Goal: Book appointment/travel/reservation

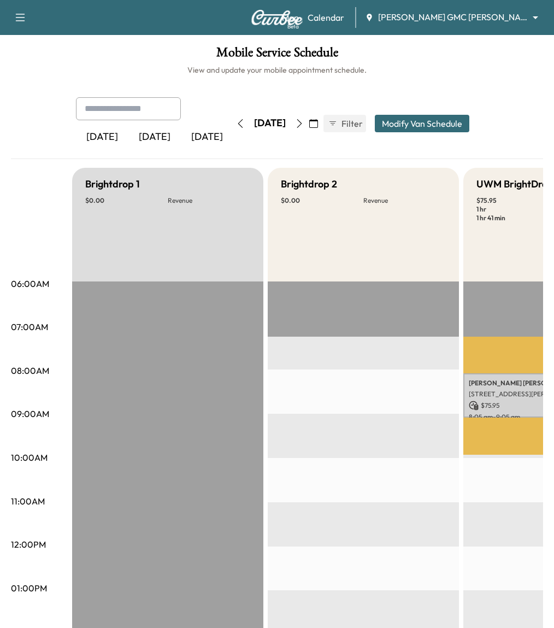
click at [515, 398] on div "[PERSON_NAME] [STREET_ADDRESS][PERSON_NAME] $ 75.95 8:05 am - 9:05 am" at bounding box center [559, 395] width 191 height 44
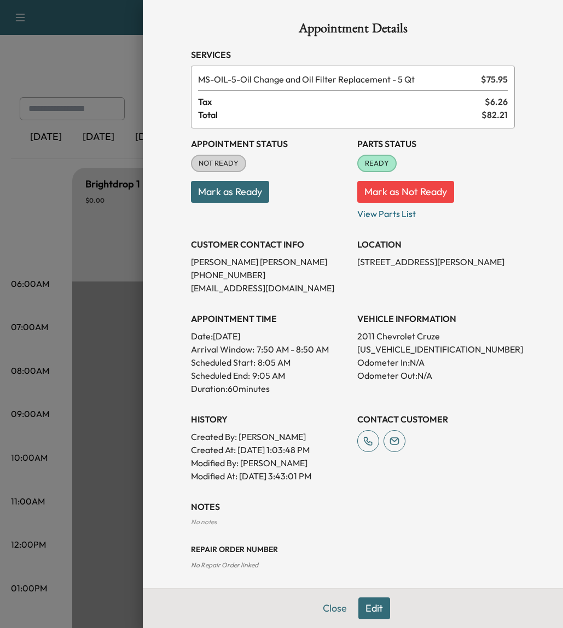
click at [26, 171] on div at bounding box center [281, 314] width 563 height 628
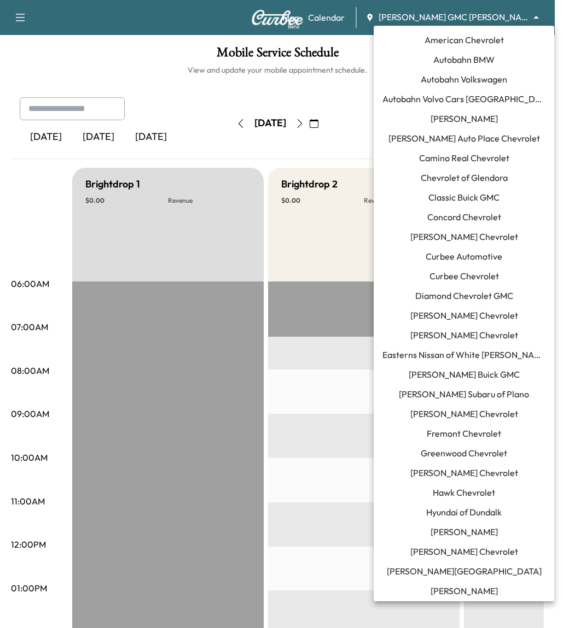
click at [501, 16] on body "Book New Appointment Support Log Out Map Beta Calendar [PERSON_NAME] GMC [PERSO…" at bounding box center [281, 314] width 563 height 628
click at [478, 272] on span "Curbee Chevrolet" at bounding box center [463, 276] width 69 height 13
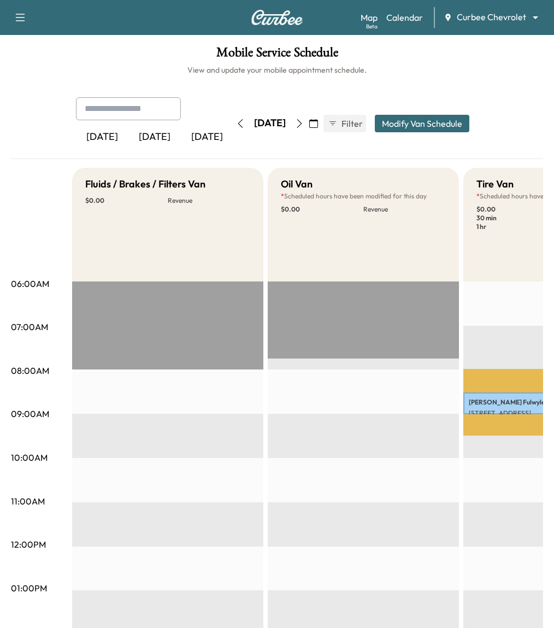
click at [478, 406] on div "[PERSON_NAME] Test0826 [STREET_ADDRESS] $ 0.00 8:31 am - 9:01 am" at bounding box center [559, 404] width 191 height 22
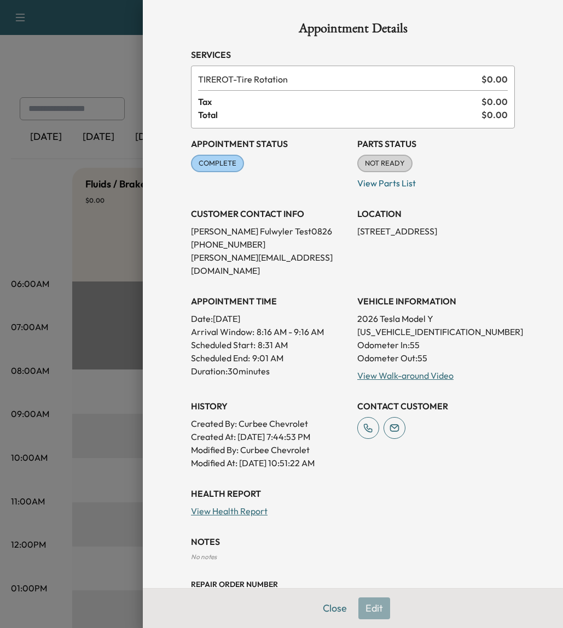
click at [87, 80] on div at bounding box center [281, 314] width 563 height 628
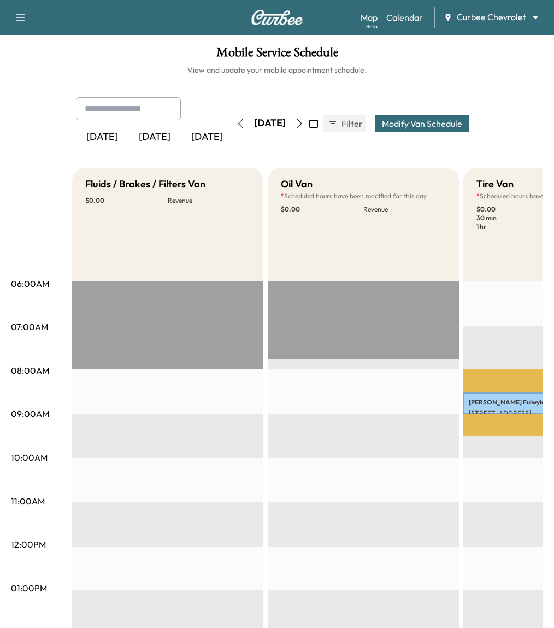
click at [323, 125] on button "button" at bounding box center [314, 123] width 19 height 17
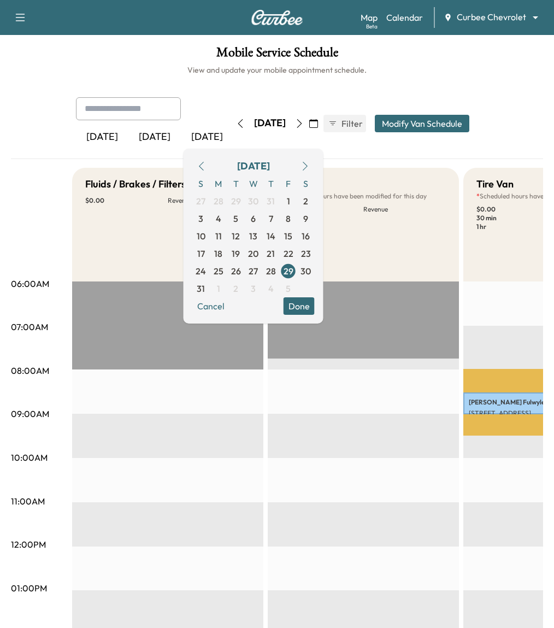
click at [308, 165] on icon "button" at bounding box center [305, 166] width 5 height 9
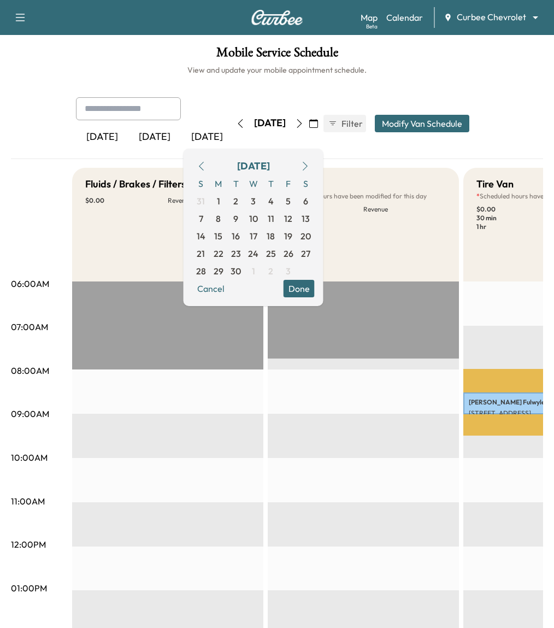
click at [310, 165] on icon "button" at bounding box center [305, 166] width 9 height 9
click at [255, 204] on span "1" at bounding box center [253, 201] width 3 height 13
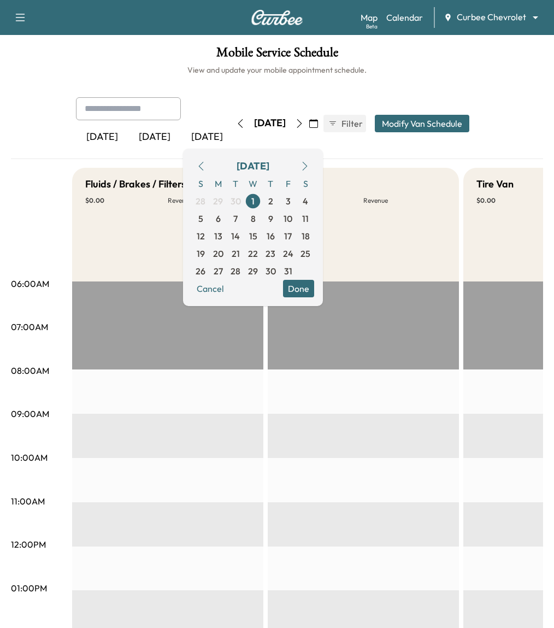
click at [304, 124] on icon "button" at bounding box center [299, 123] width 9 height 9
click at [258, 236] on span "15" at bounding box center [253, 236] width 8 height 13
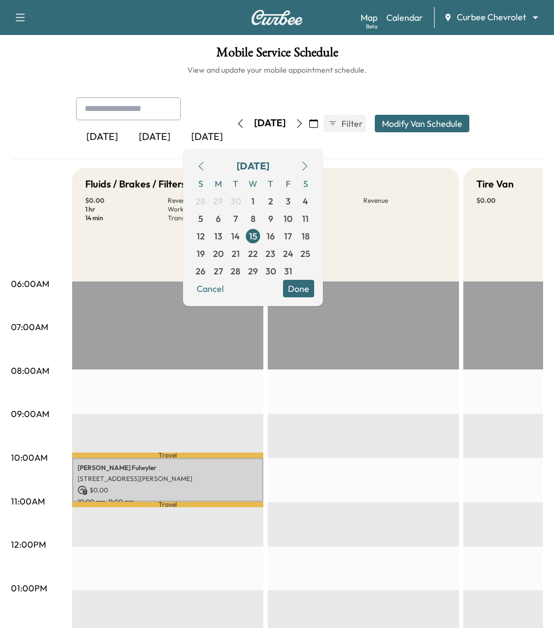
click at [314, 284] on button "Done" at bounding box center [298, 288] width 31 height 17
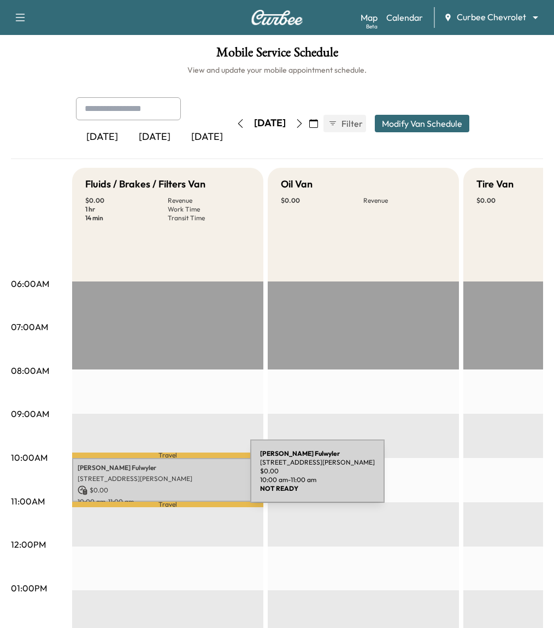
click at [168, 478] on p "[STREET_ADDRESS][PERSON_NAME]" at bounding box center [168, 479] width 180 height 9
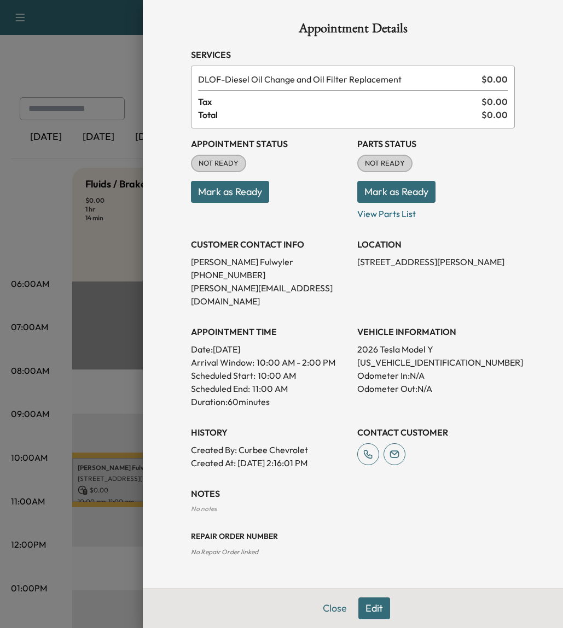
click at [69, 80] on div at bounding box center [281, 314] width 563 height 628
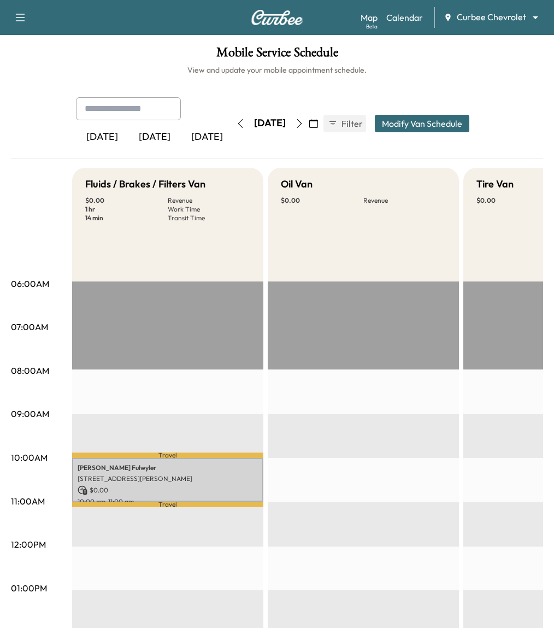
click at [21, 13] on icon "button" at bounding box center [20, 17] width 13 height 13
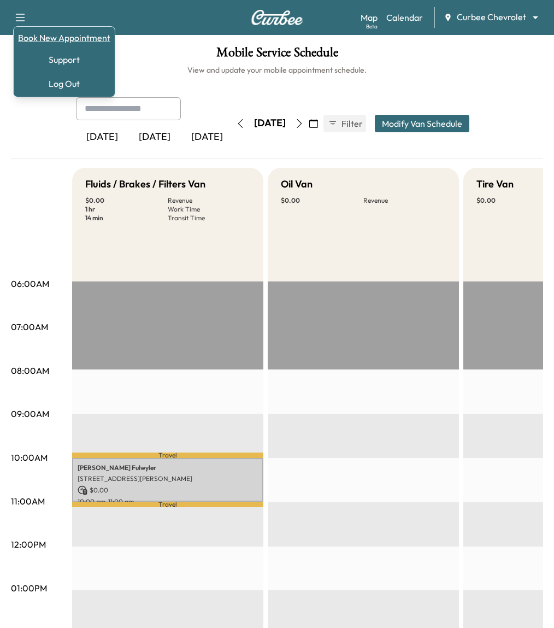
click at [40, 38] on link "Book New Appointment" at bounding box center [64, 37] width 92 height 13
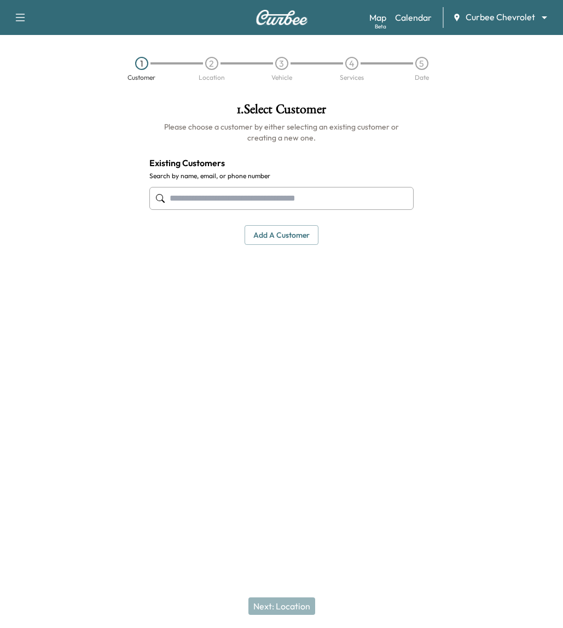
click at [234, 209] on input "text" at bounding box center [281, 198] width 264 height 23
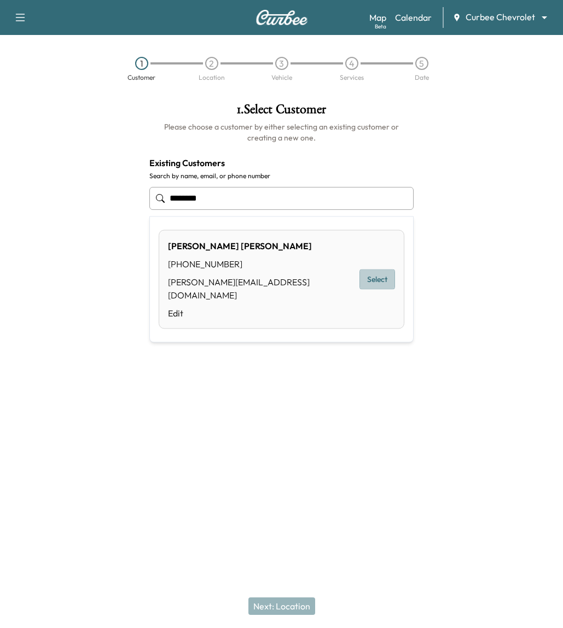
click at [383, 272] on button "Select" at bounding box center [377, 280] width 36 height 20
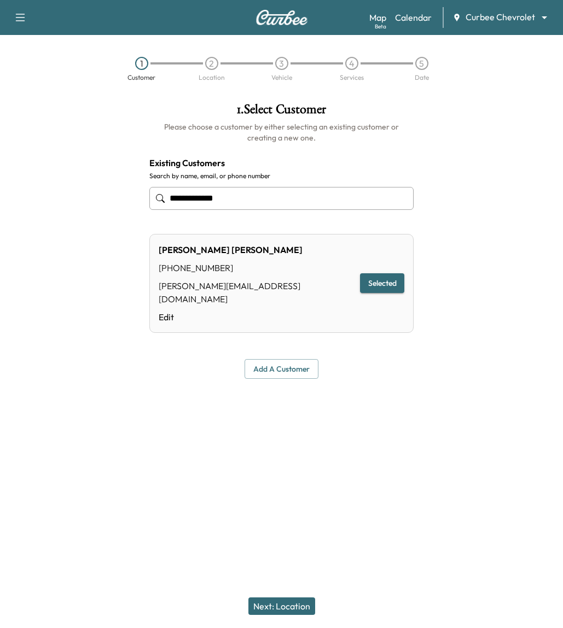
type input "**********"
click at [302, 594] on div "Next: Location" at bounding box center [281, 607] width 563 height 44
click at [301, 598] on button "Next: Location" at bounding box center [281, 606] width 67 height 17
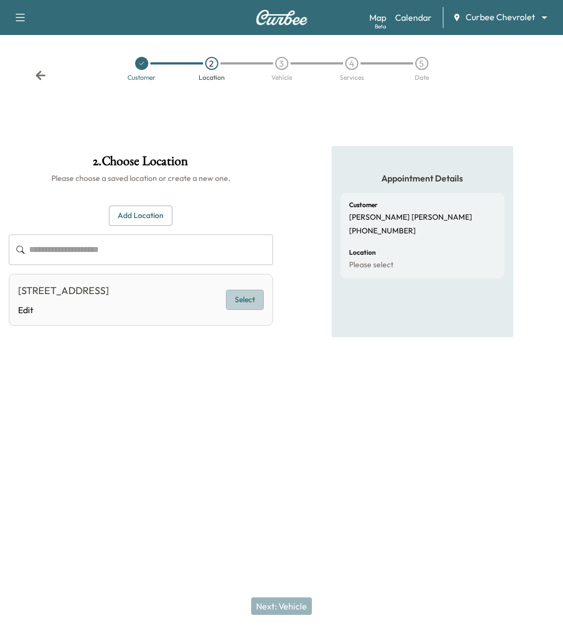
click at [241, 300] on button "Select" at bounding box center [245, 300] width 38 height 20
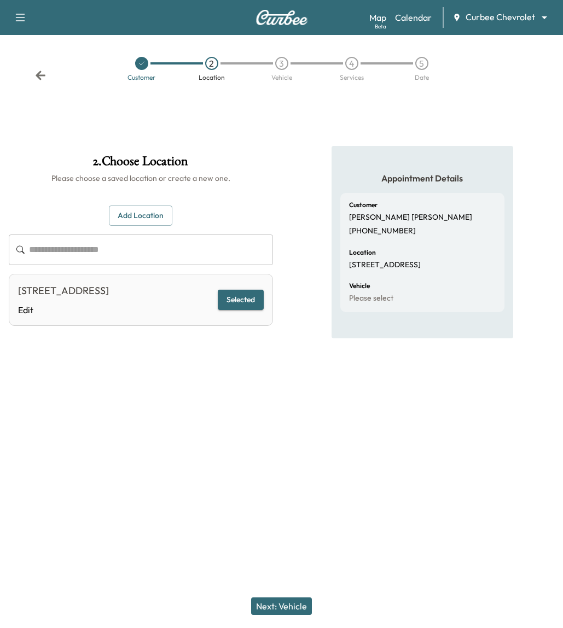
click at [290, 601] on button "Next: Vehicle" at bounding box center [281, 606] width 61 height 17
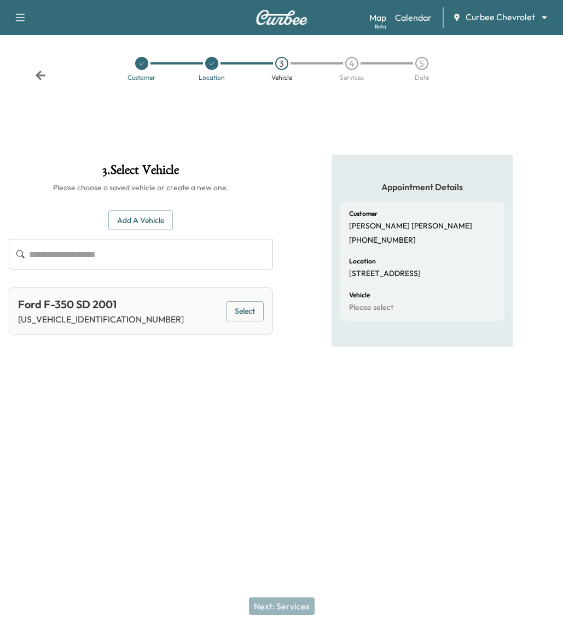
click at [255, 313] on button "Select" at bounding box center [245, 311] width 38 height 20
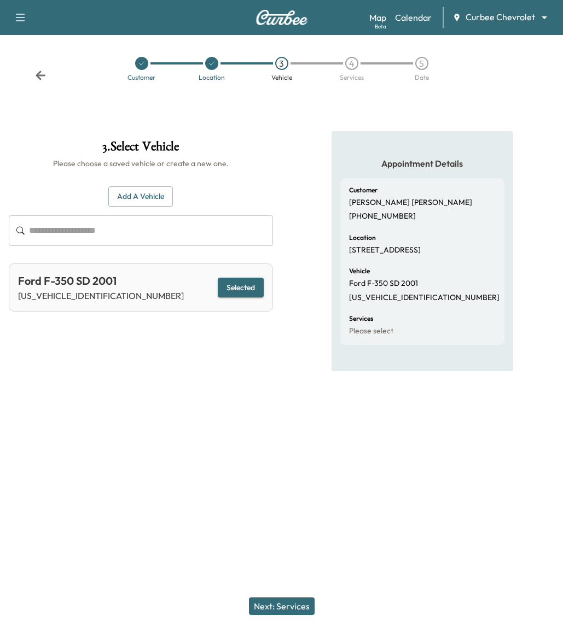
click at [302, 603] on button "Next: Services" at bounding box center [282, 606] width 66 height 17
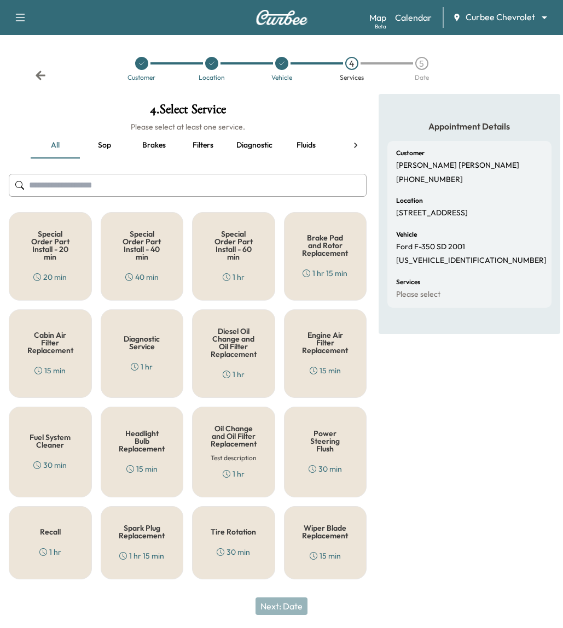
click at [141, 352] on div "Diagnostic Service 1 hr" at bounding box center [142, 353] width 83 height 89
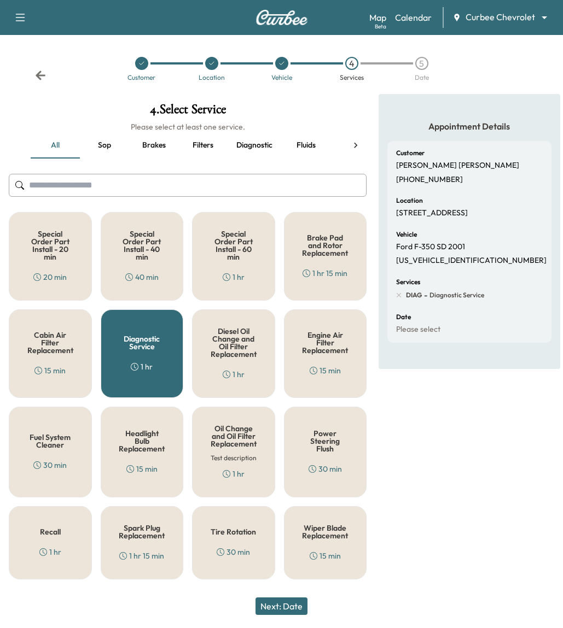
click at [270, 602] on button "Next: Date" at bounding box center [281, 606] width 52 height 17
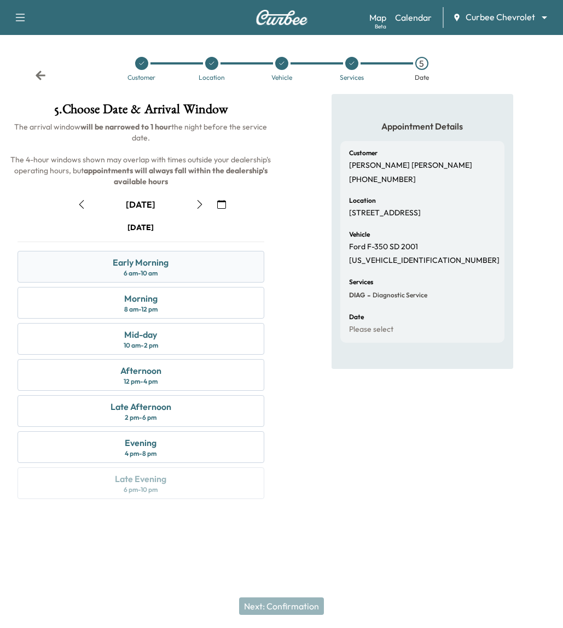
click at [196, 270] on div "Early Morning 6 am - 10 am" at bounding box center [140, 267] width 247 height 32
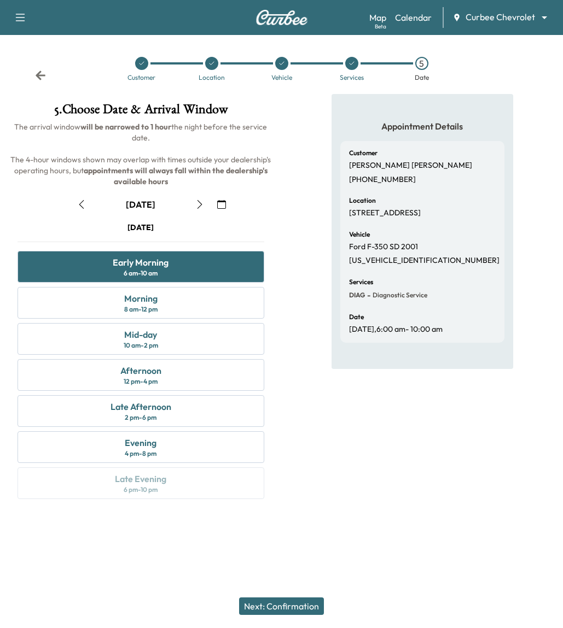
click at [269, 600] on button "Next: Confirmation" at bounding box center [281, 606] width 85 height 17
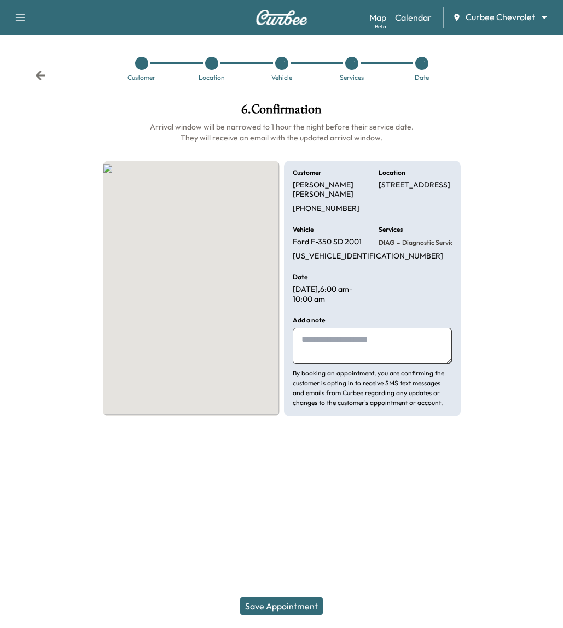
click at [277, 604] on button "Save Appointment" at bounding box center [281, 606] width 83 height 17
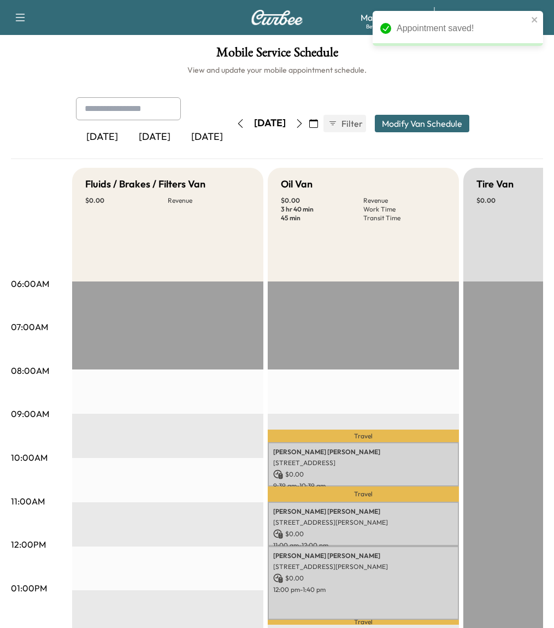
click at [507, 77] on div "Mobile Service Schedule View and update your mobile appointment schedule. [DATE…" at bounding box center [277, 517] width 554 height 964
click at [533, 16] on icon "close" at bounding box center [536, 19] width 8 height 9
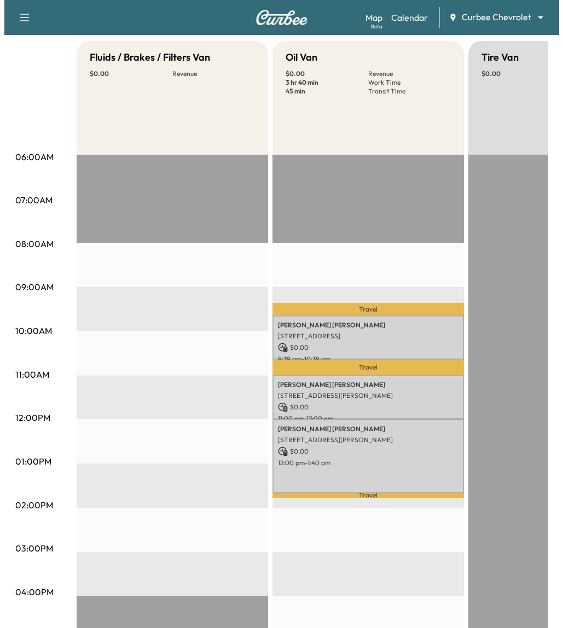
scroll to position [223, 0]
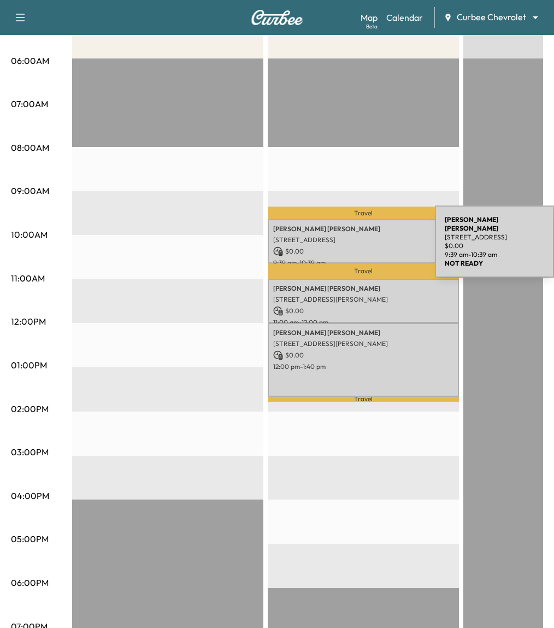
click at [353, 244] on div "[PERSON_NAME] [STREET_ADDRESS][PERSON_NAME] $ 0.00 9:39 am - 10:39 am" at bounding box center [363, 241] width 191 height 44
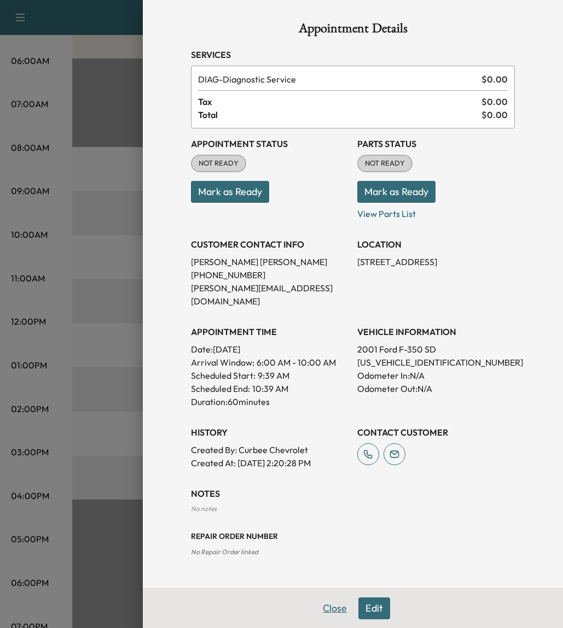
click at [334, 612] on button "Close" at bounding box center [335, 609] width 38 height 22
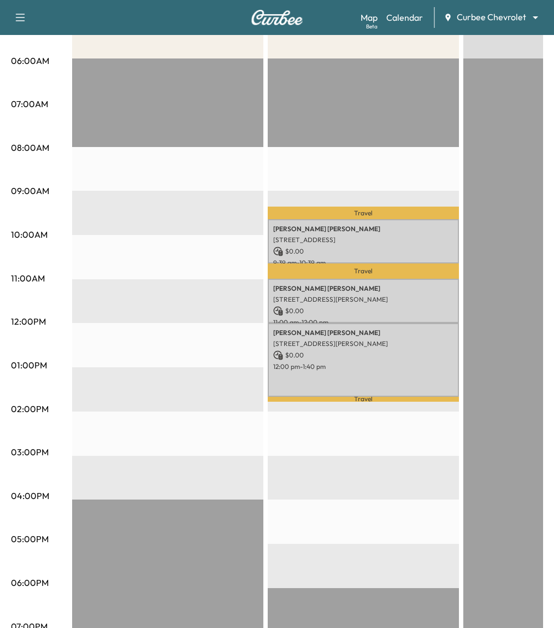
click at [513, 18] on body "Book New Appointment Support Log Out Map Beta Calendar Curbee Chevrolet *******…" at bounding box center [277, 91] width 554 height 628
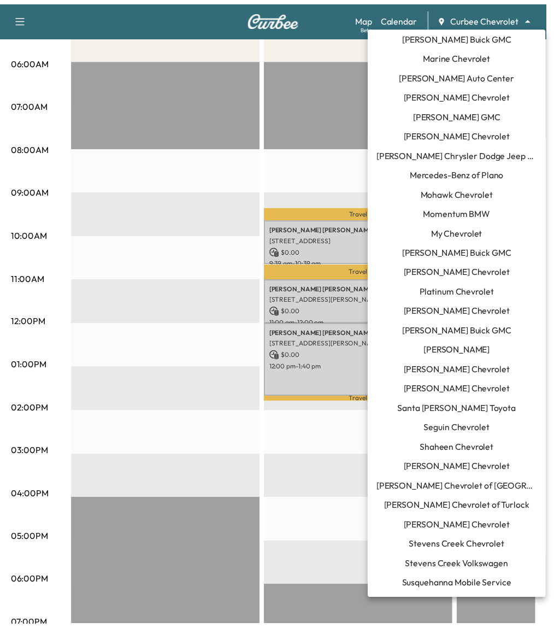
scroll to position [673, 0]
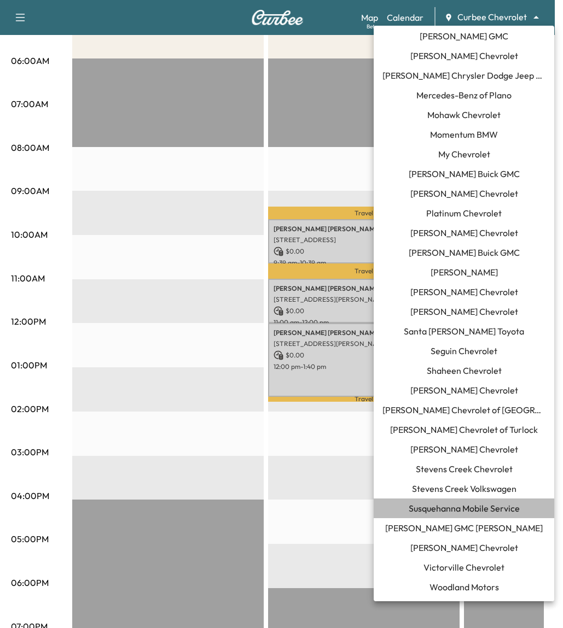
click at [472, 501] on li "Susquehanna Mobile Service" at bounding box center [463, 509] width 180 height 20
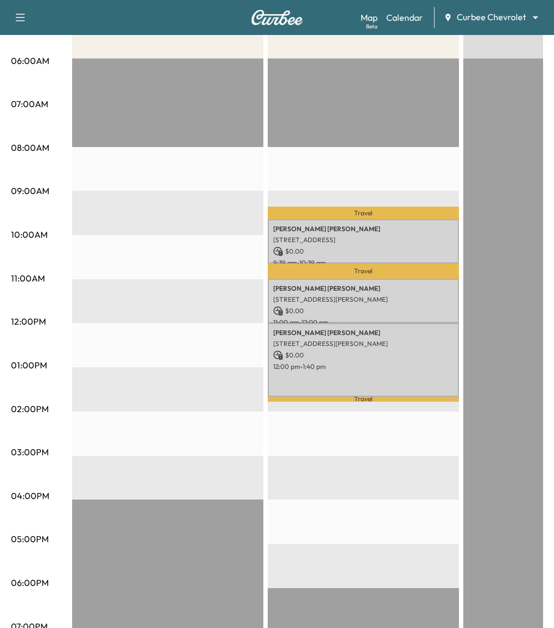
scroll to position [0, 0]
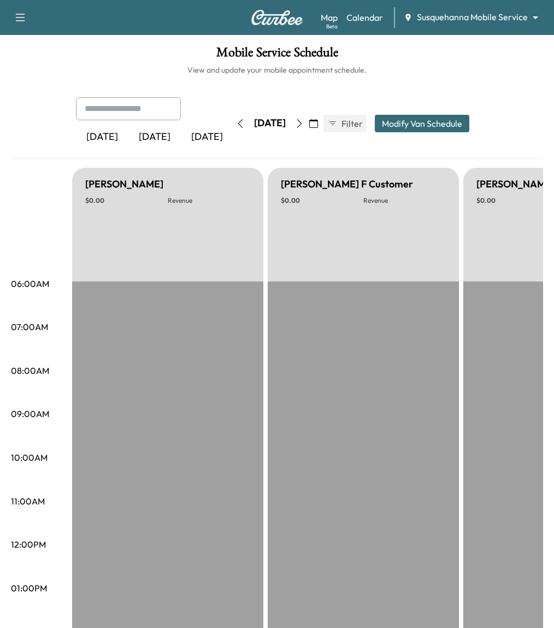
click at [304, 119] on icon "button" at bounding box center [299, 123] width 9 height 9
click at [323, 119] on button "button" at bounding box center [314, 123] width 19 height 17
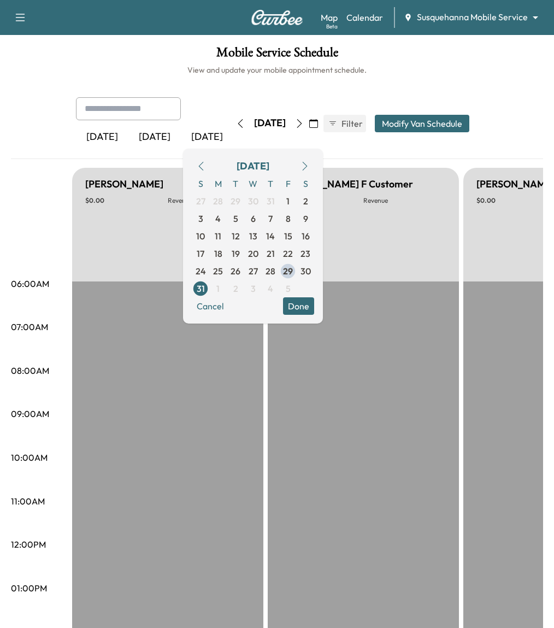
click at [309, 122] on button "button" at bounding box center [299, 123] width 19 height 17
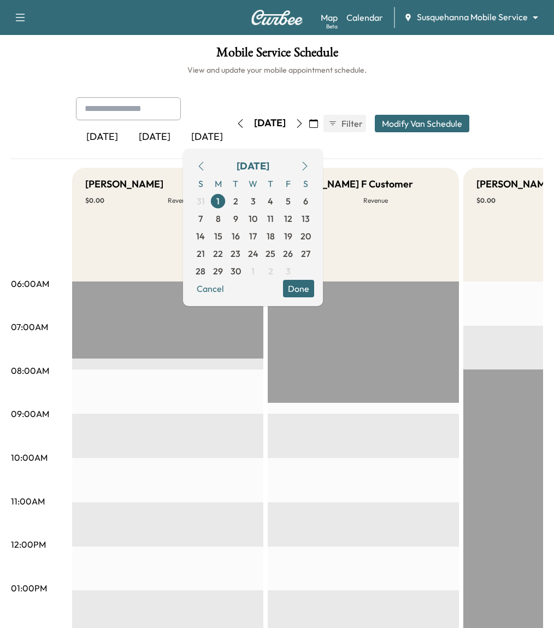
click at [361, 142] on div "[DATE] [DATE] [DATE] [DATE] September 2025 S M T W T F S 31 1 2 3 4 5 6 7 8 9 1…" at bounding box center [277, 123] width 420 height 52
click at [236, 127] on icon "button" at bounding box center [240, 123] width 9 height 9
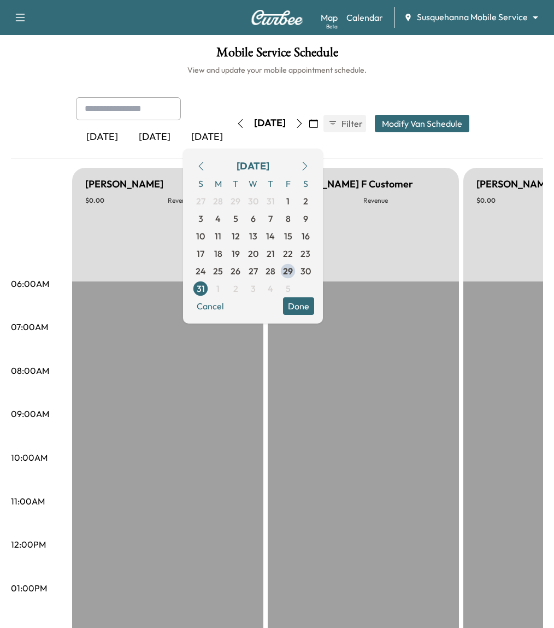
click at [231, 125] on button "button" at bounding box center [240, 123] width 19 height 17
click at [276, 268] on span "28" at bounding box center [271, 271] width 10 height 13
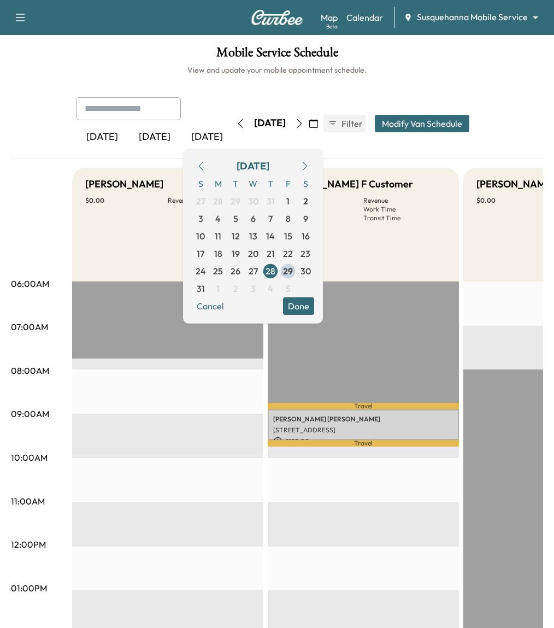
click at [314, 302] on button "Done" at bounding box center [298, 305] width 31 height 17
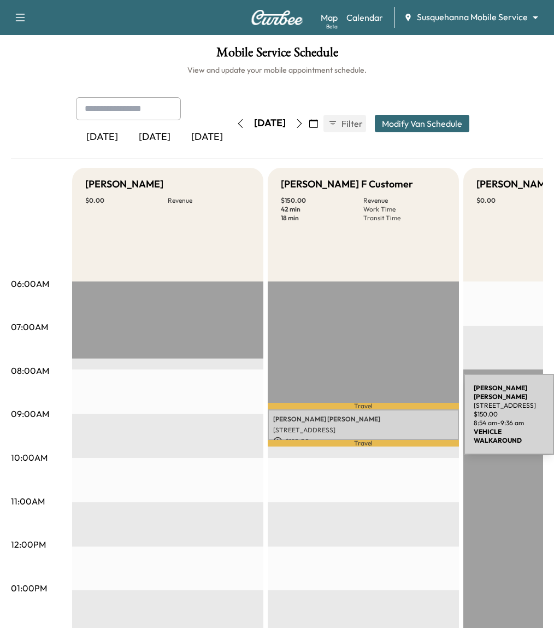
click at [382, 415] on p "[PERSON_NAME]" at bounding box center [363, 419] width 180 height 9
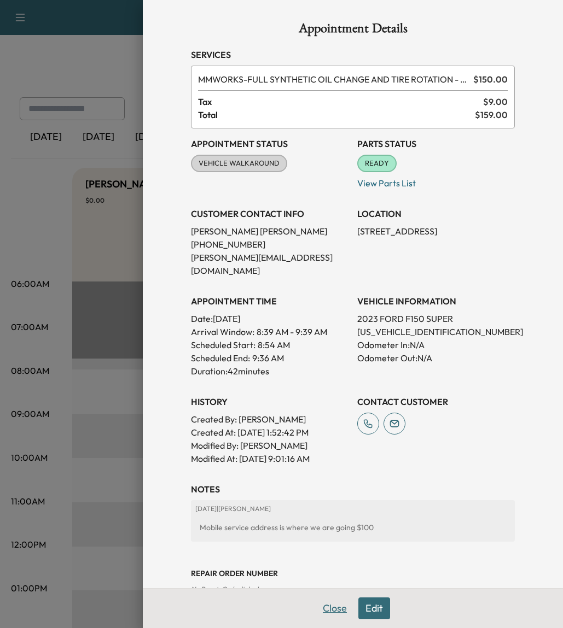
click at [329, 603] on button "Close" at bounding box center [335, 609] width 38 height 22
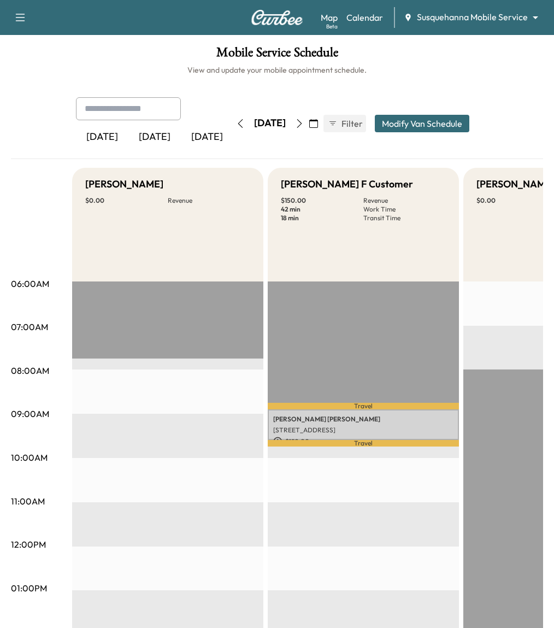
click at [304, 119] on icon "button" at bounding box center [299, 123] width 9 height 9
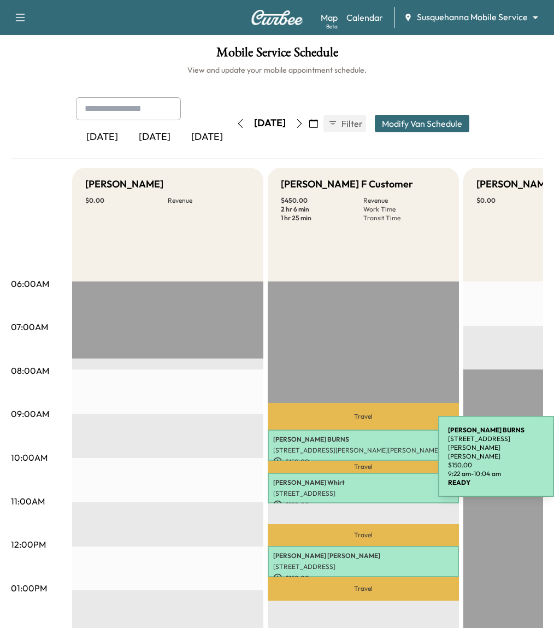
click at [357, 454] on div "[PERSON_NAME] [STREET_ADDRESS][PERSON_NAME][PERSON_NAME] $ 150.00 9:22 am - 10:…" at bounding box center [363, 445] width 191 height 31
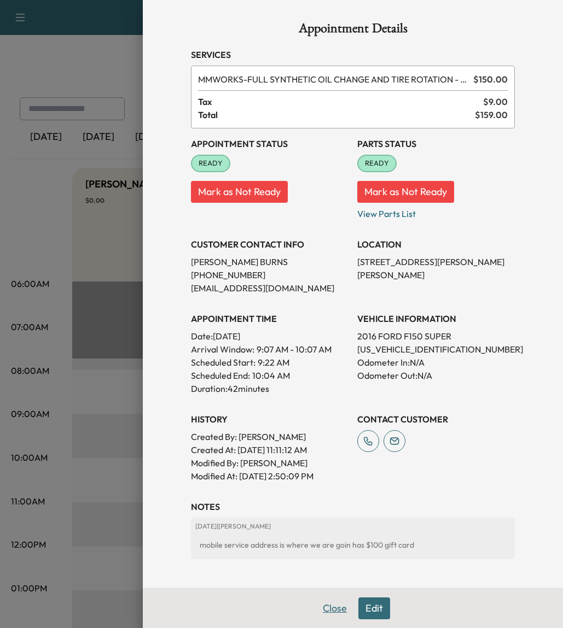
click at [336, 610] on button "Close" at bounding box center [335, 609] width 38 height 22
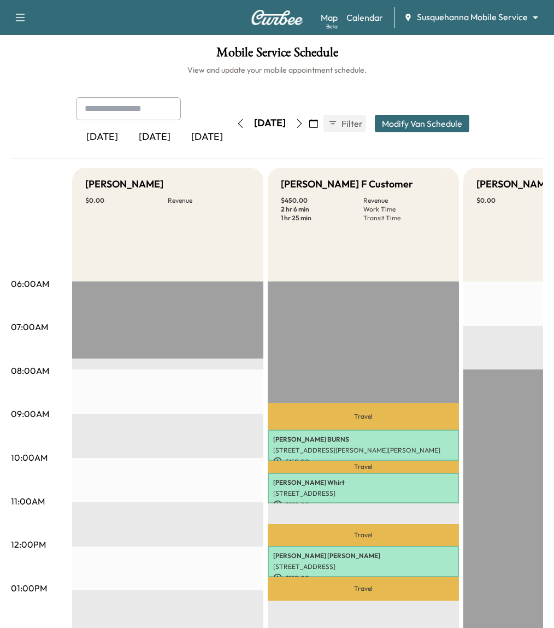
click at [304, 121] on icon "button" at bounding box center [299, 123] width 9 height 9
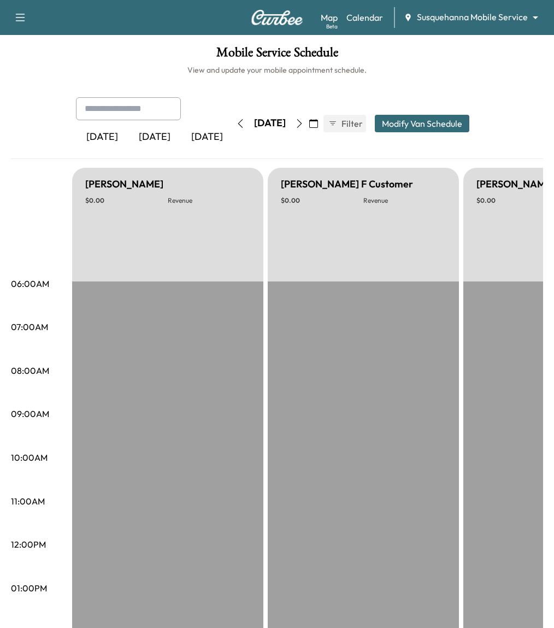
click at [309, 121] on button "button" at bounding box center [299, 123] width 19 height 17
click at [304, 121] on icon "button" at bounding box center [299, 123] width 9 height 9
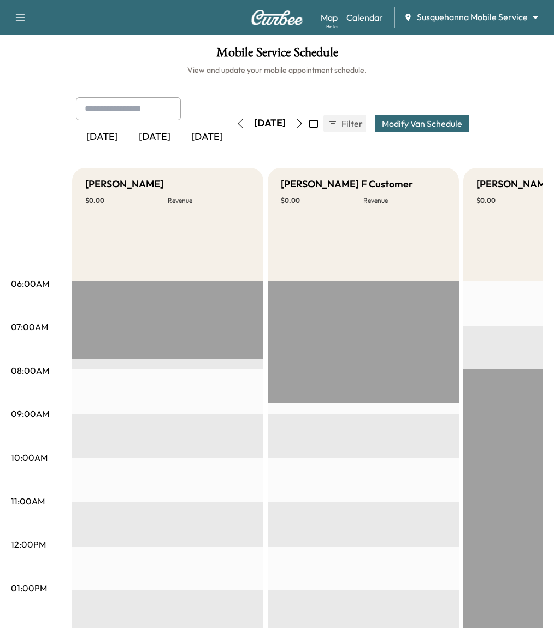
click at [309, 121] on button "button" at bounding box center [299, 123] width 19 height 17
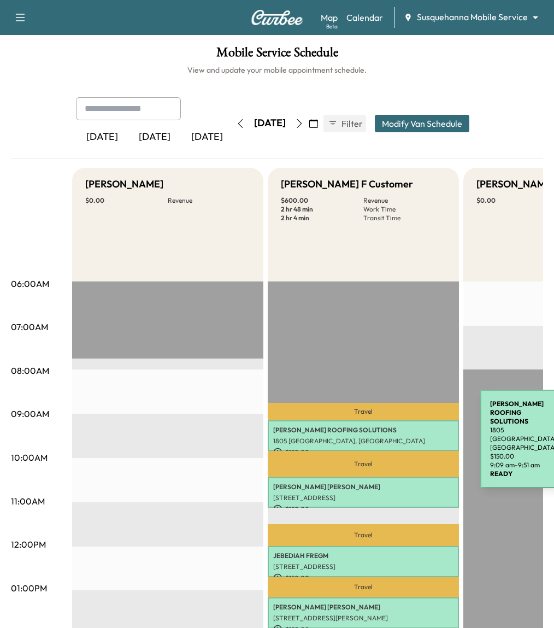
click at [399, 428] on p "[PERSON_NAME] ROOFING SOLUTIONS" at bounding box center [363, 430] width 180 height 9
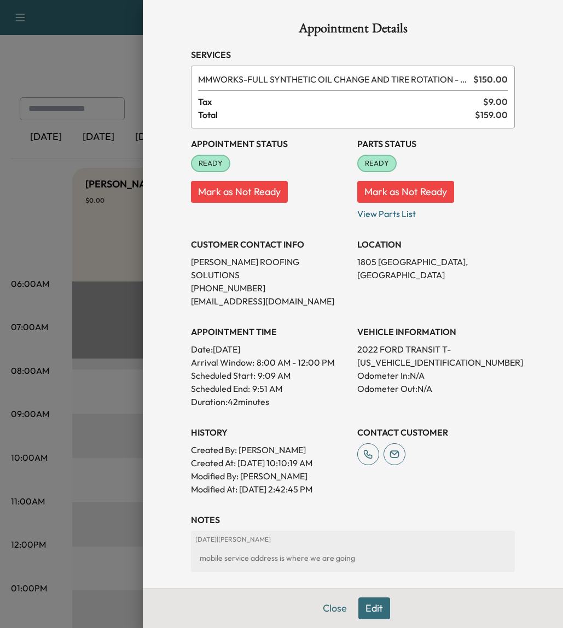
click at [75, 160] on div at bounding box center [281, 314] width 563 height 628
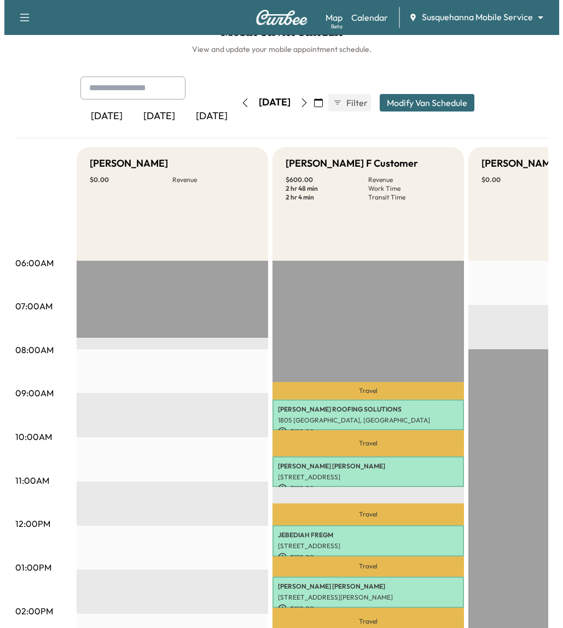
scroll to position [75, 0]
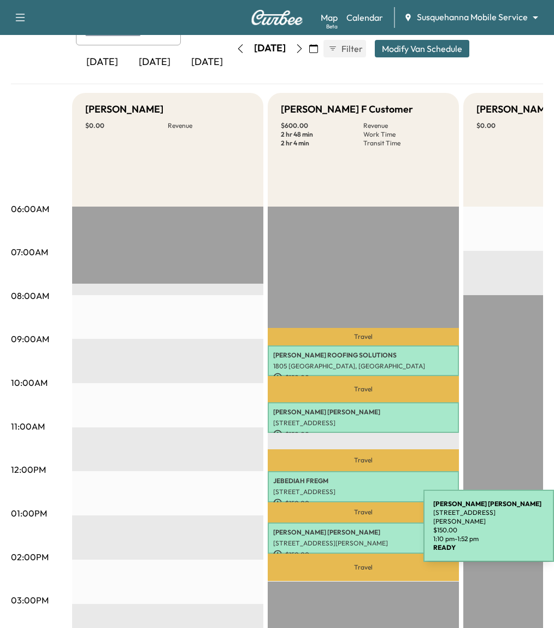
click at [342, 528] on p "[PERSON_NAME]" at bounding box center [363, 532] width 180 height 9
